Goal: Find contact information: Find contact information

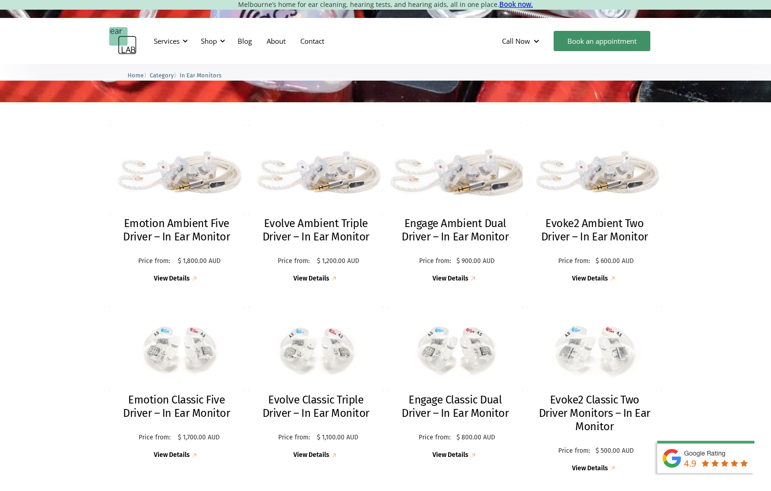
scroll to position [184, 0]
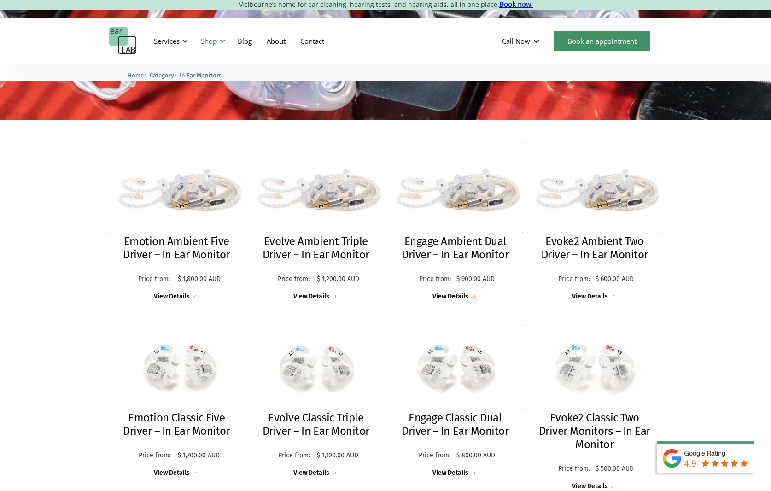
click at [218, 41] on div "Shop" at bounding box center [211, 41] width 33 height 28
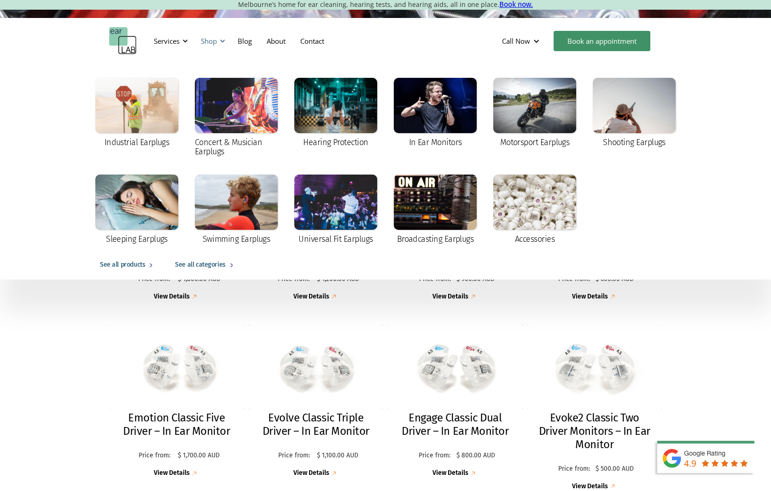
click at [219, 40] on div "Shop" at bounding box center [211, 41] width 33 height 28
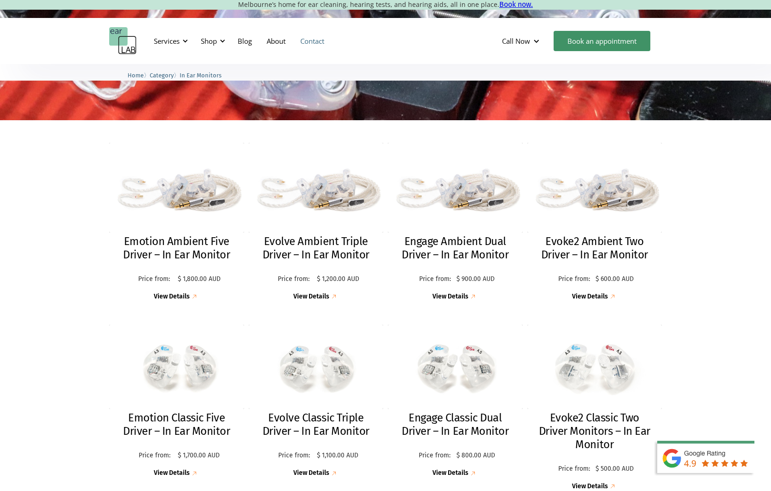
click at [313, 37] on link "Contact" at bounding box center [312, 41] width 39 height 27
